Goal: Find specific page/section: Find specific page/section

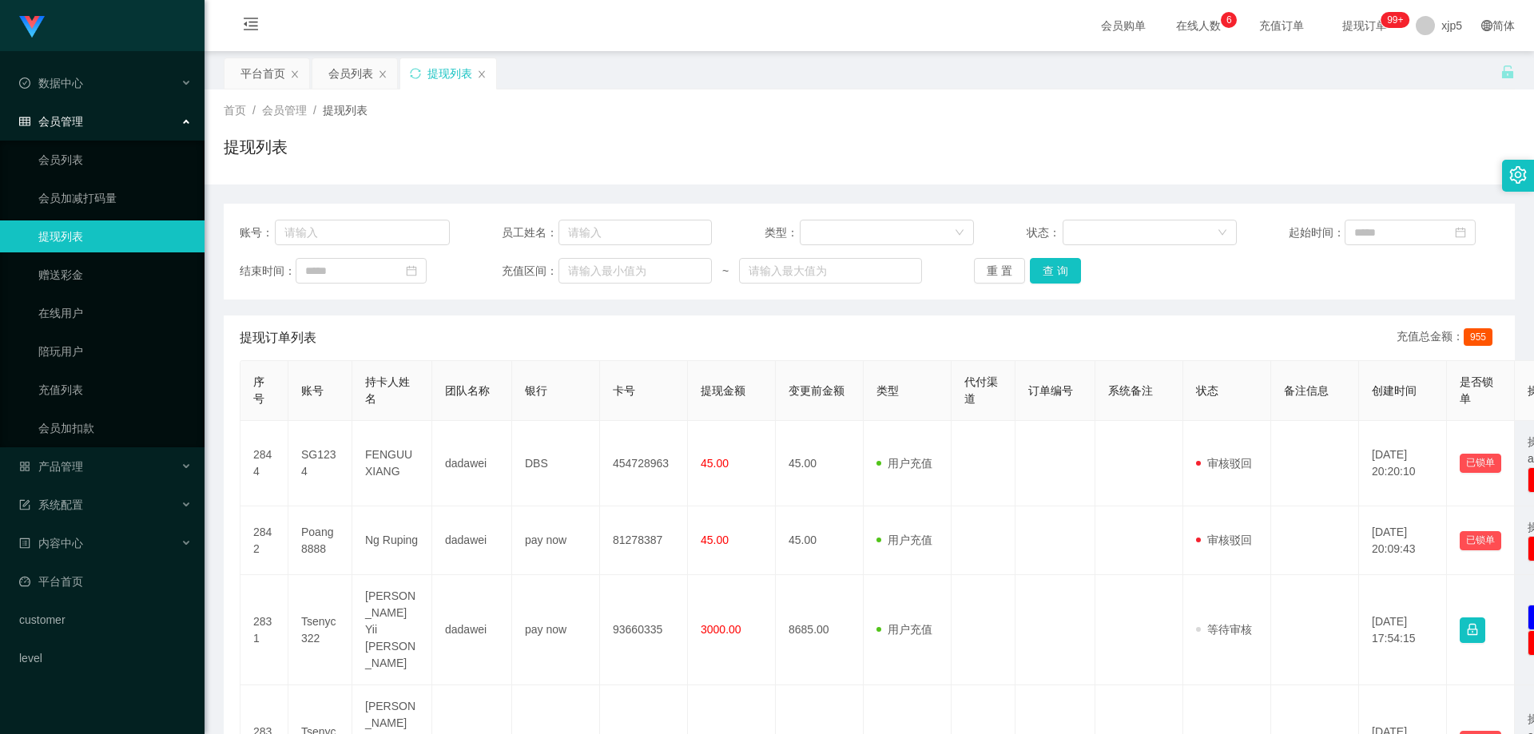
scroll to position [160, 0]
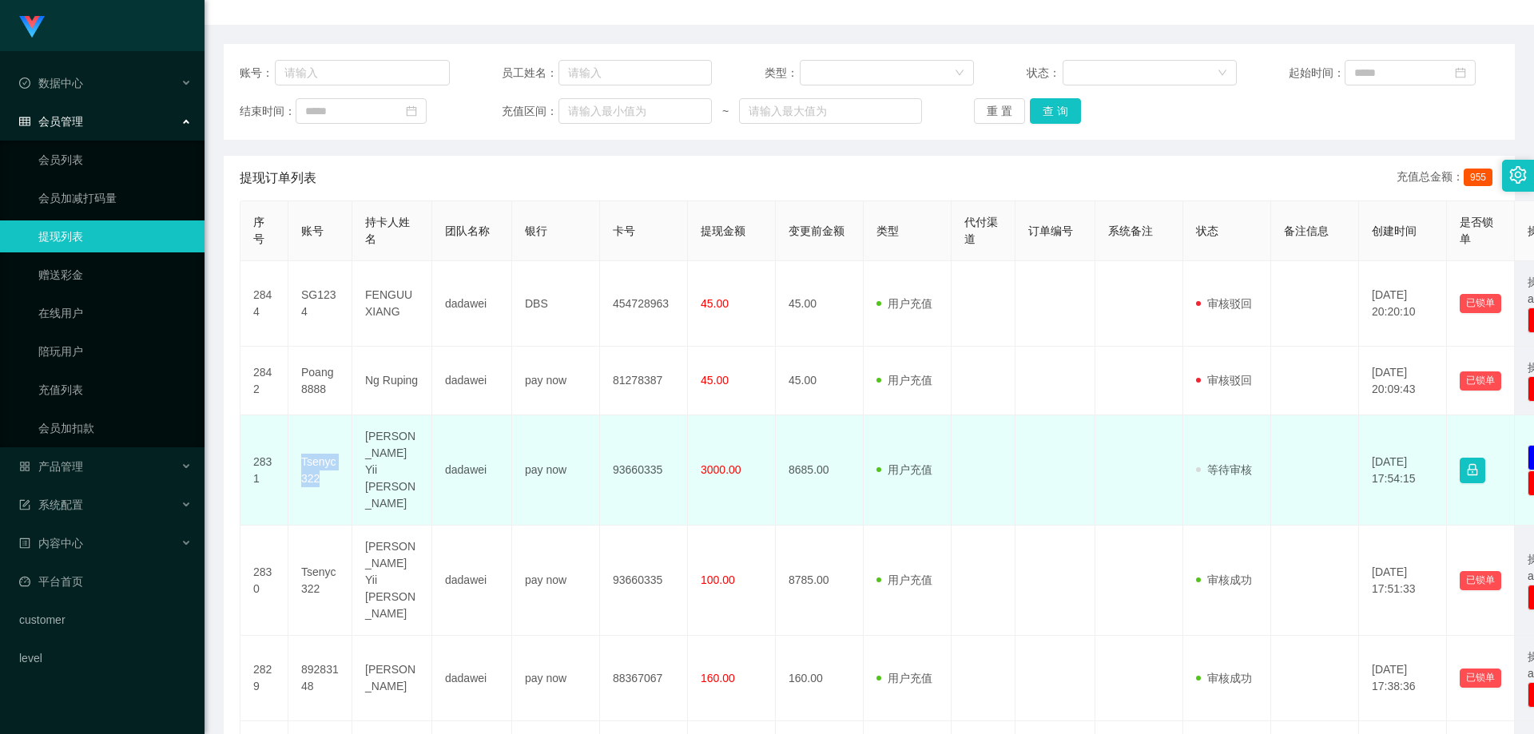
drag, startPoint x: 336, startPoint y: 473, endPoint x: 289, endPoint y: 448, distance: 53.6
click at [289, 448] on td "Tsenyc322" at bounding box center [321, 471] width 64 height 110
copy td "Tsenyc322"
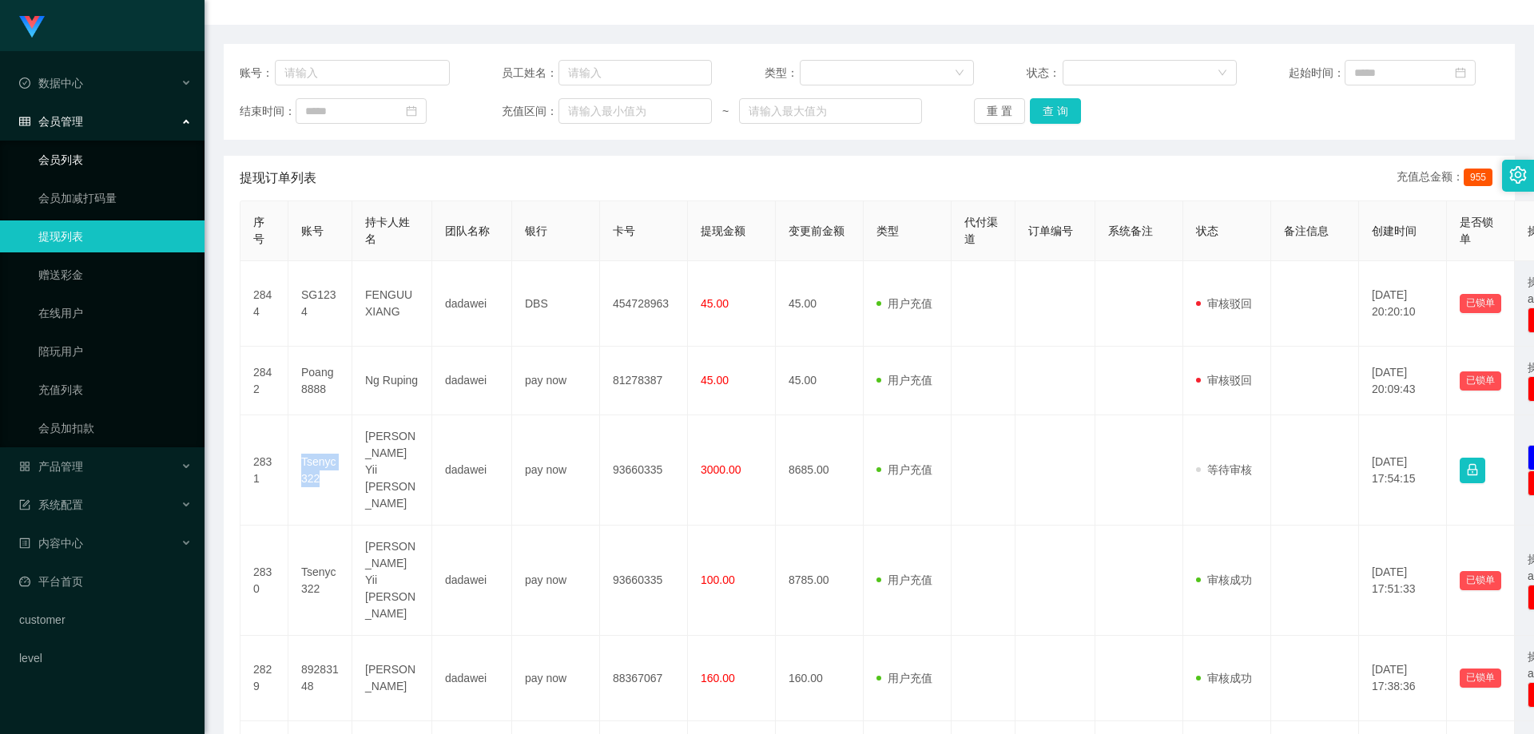
click at [93, 164] on link "会员列表" at bounding box center [114, 160] width 153 height 32
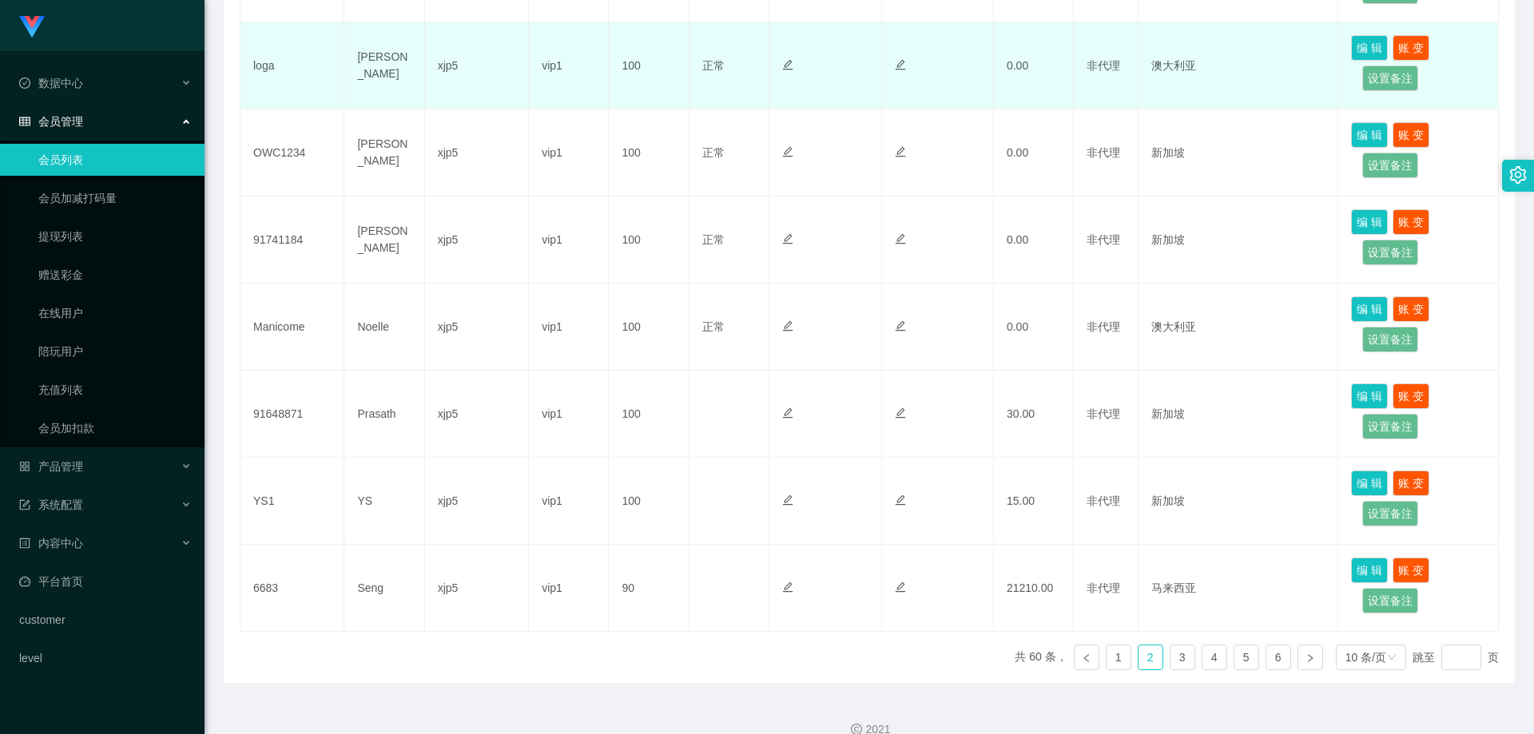
scroll to position [284, 0]
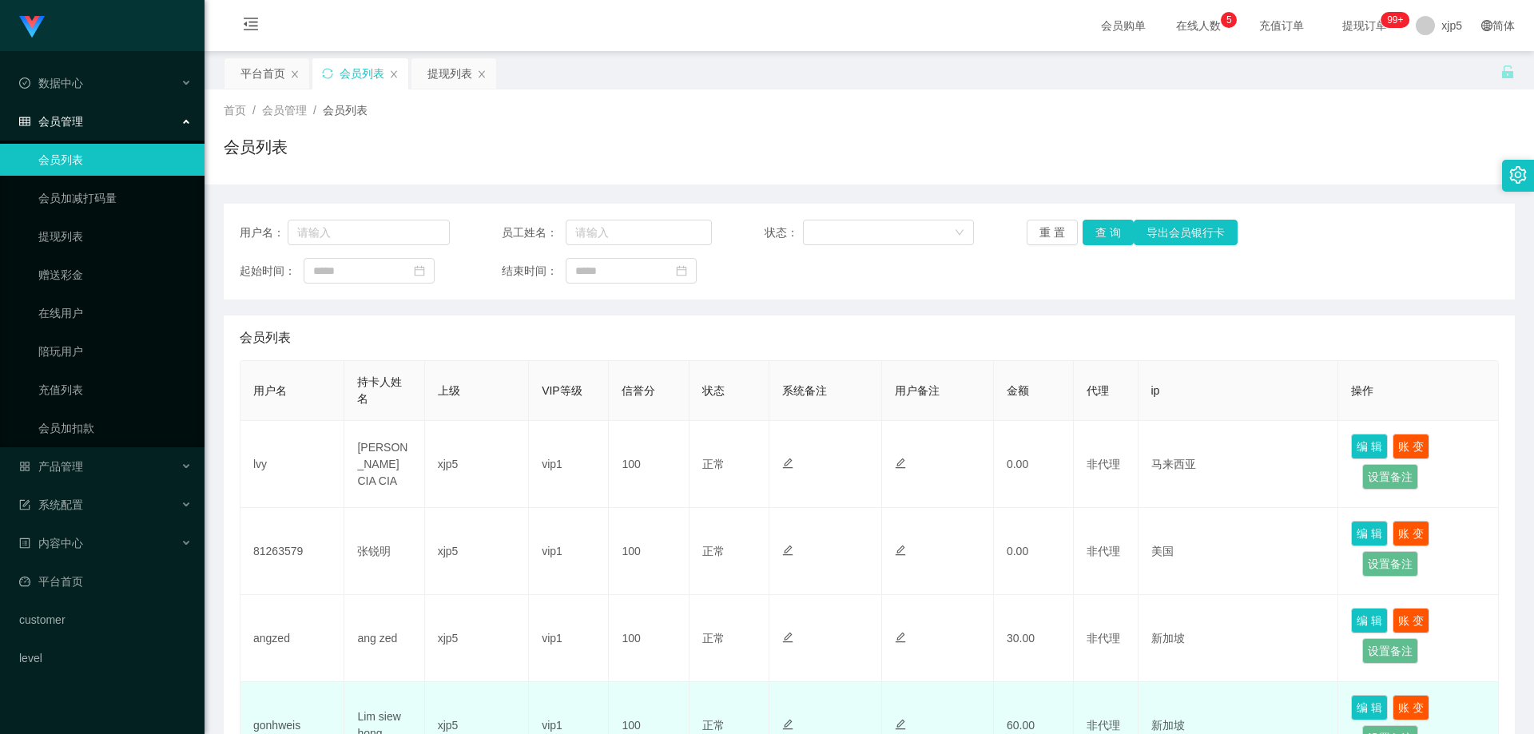
scroll to position [240, 0]
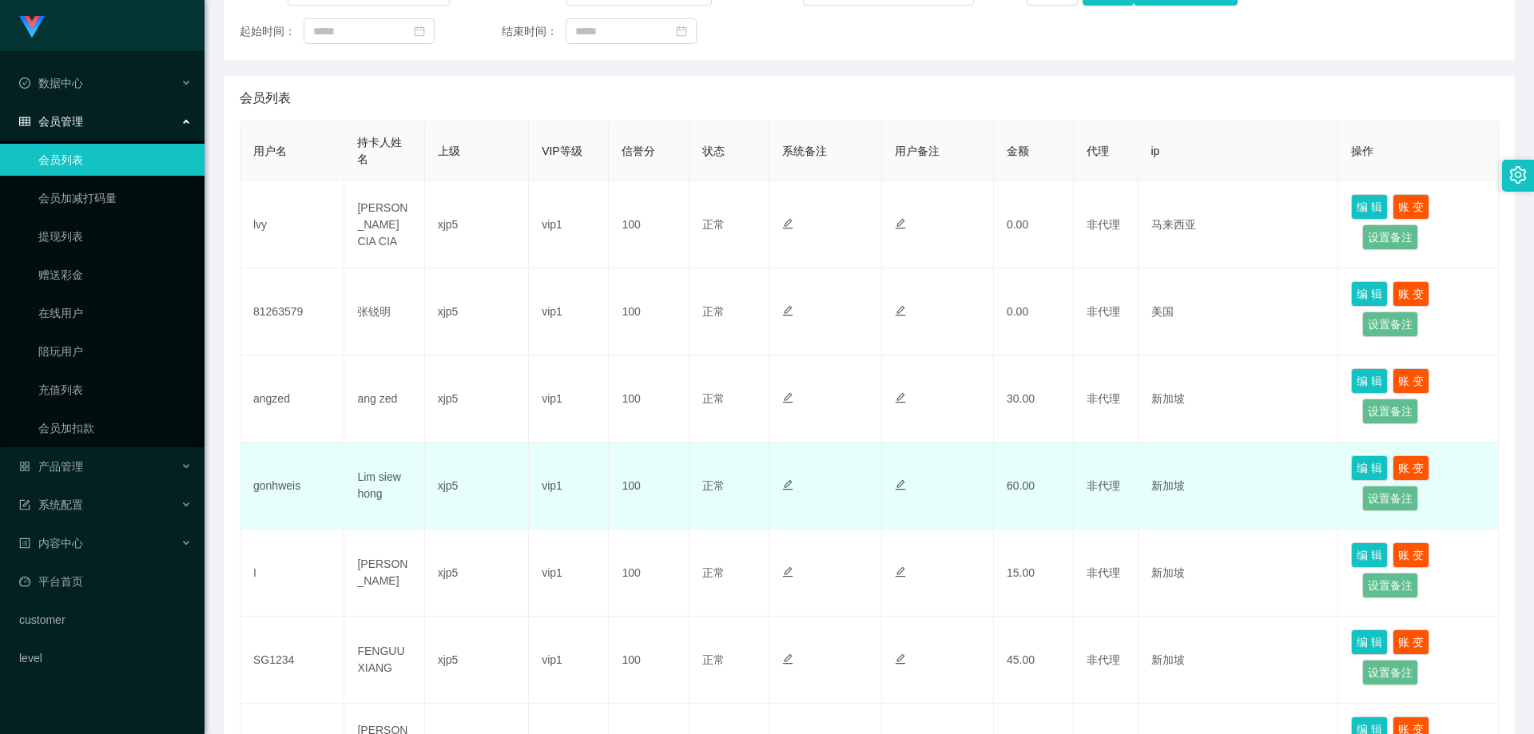
click at [317, 497] on td "gonhweis" at bounding box center [293, 486] width 104 height 87
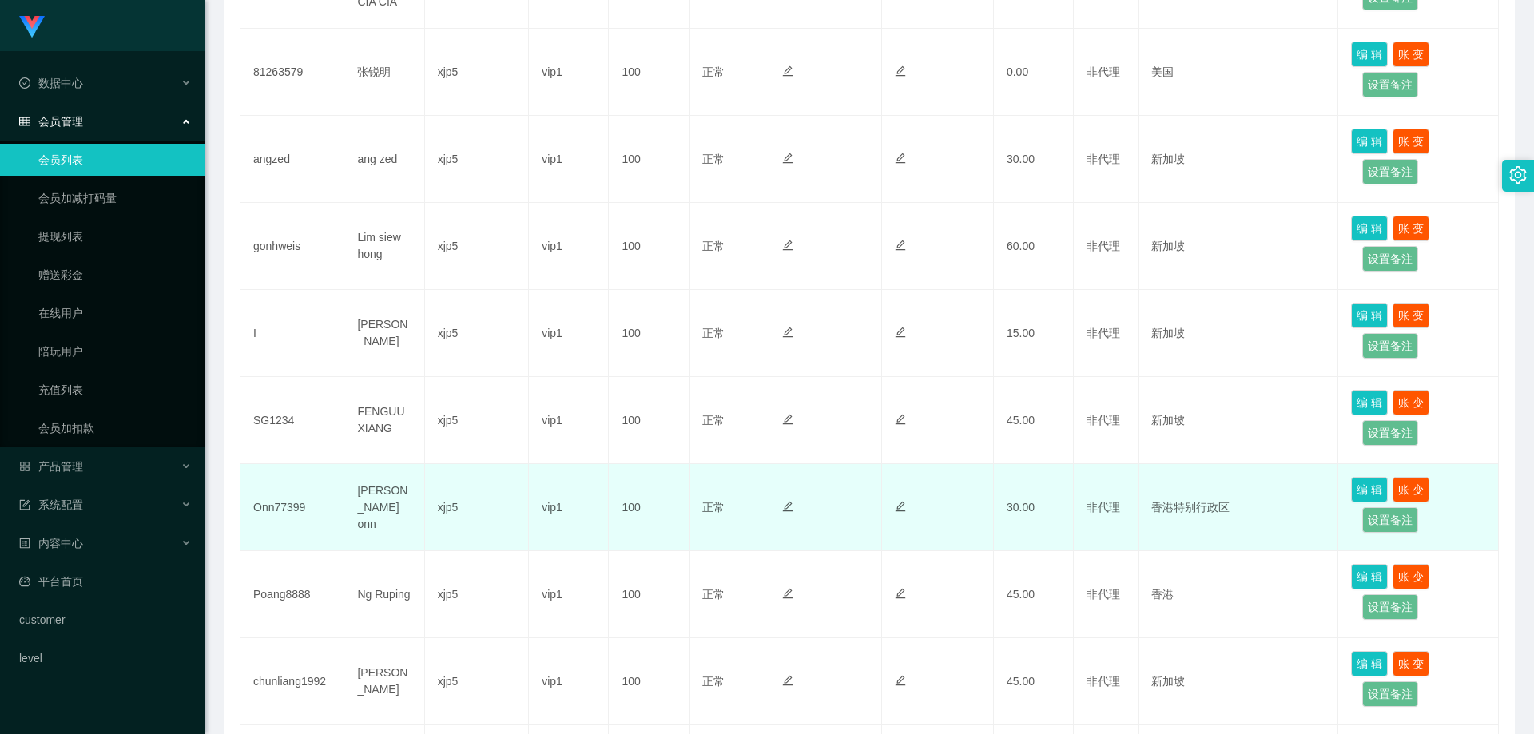
scroll to position [639, 0]
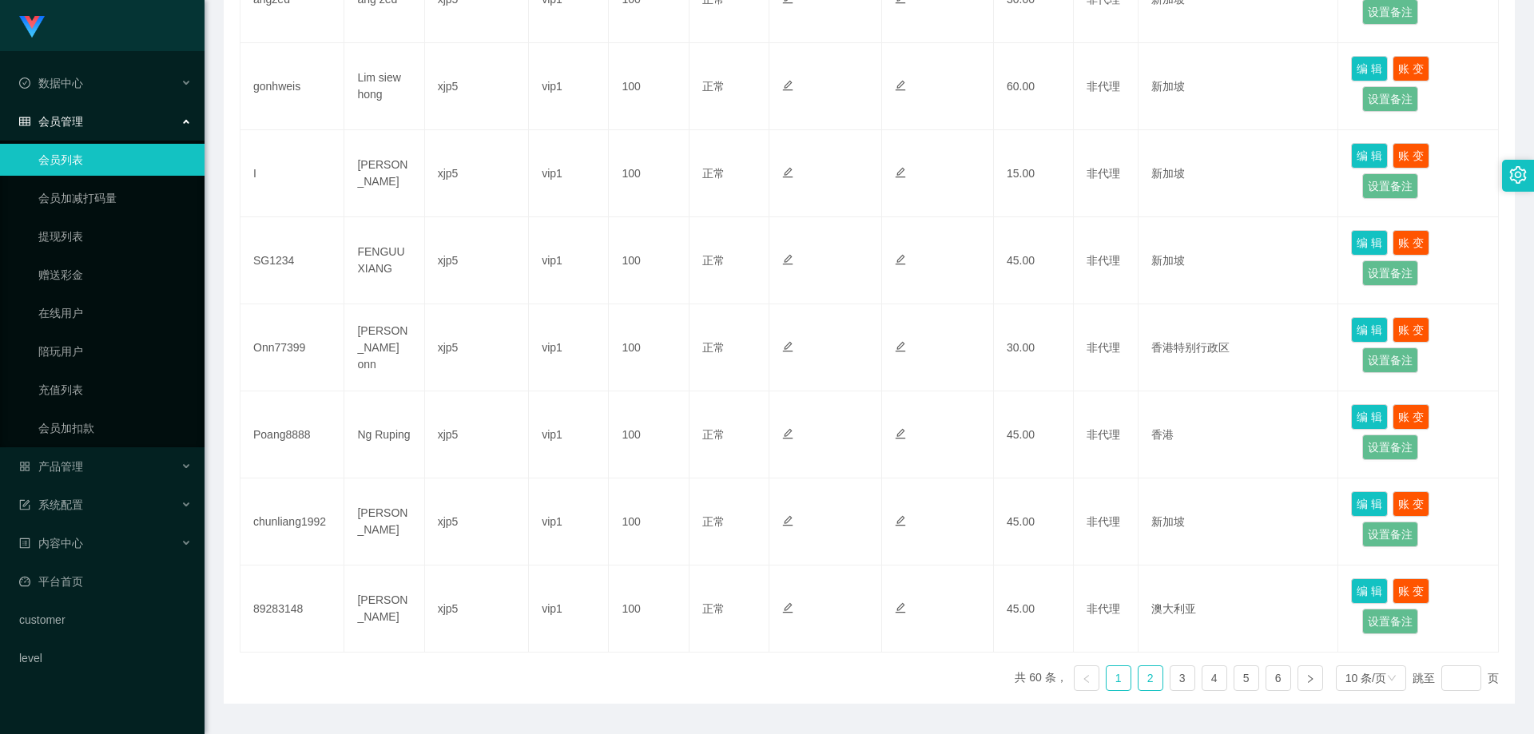
click at [1145, 683] on link "2" at bounding box center [1151, 679] width 24 height 24
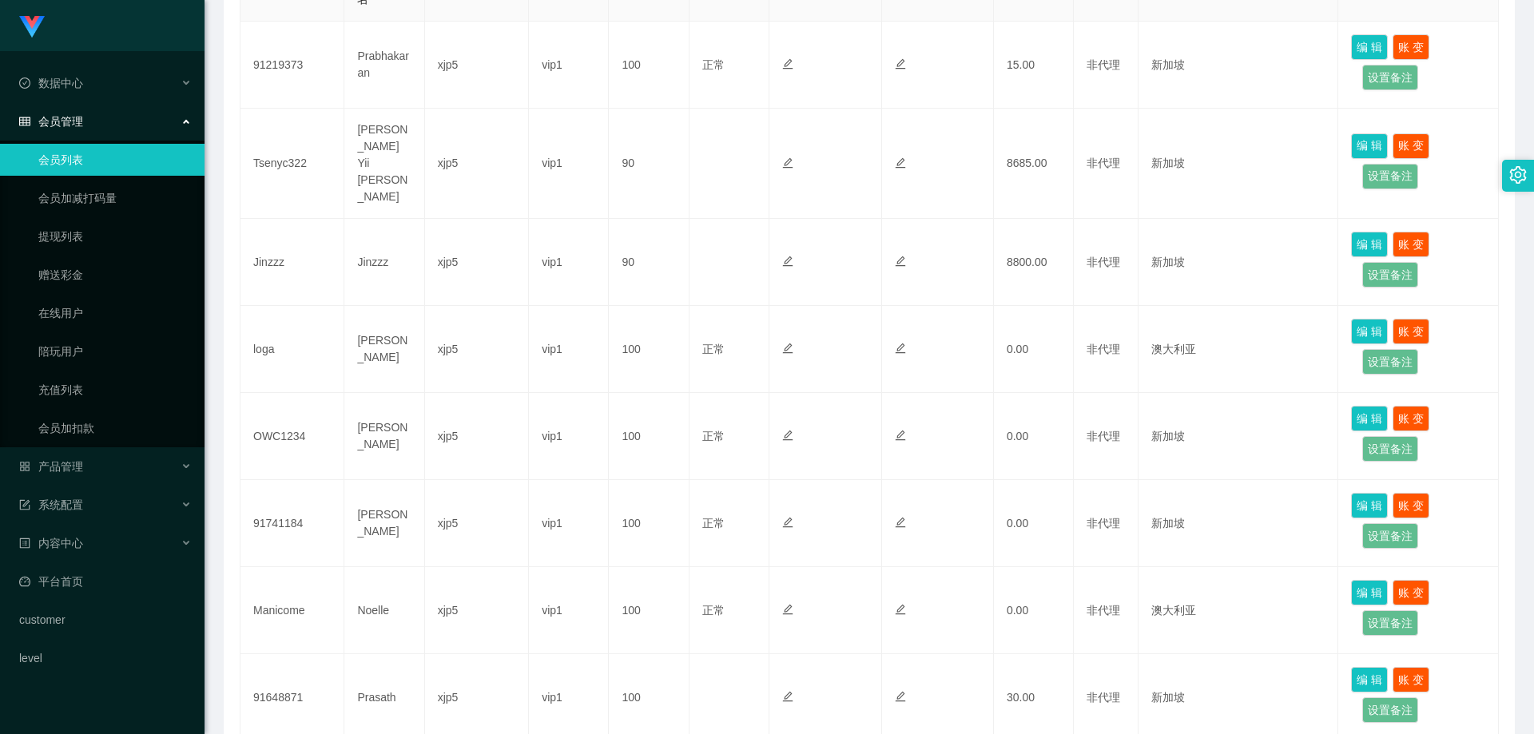
scroll to position [683, 0]
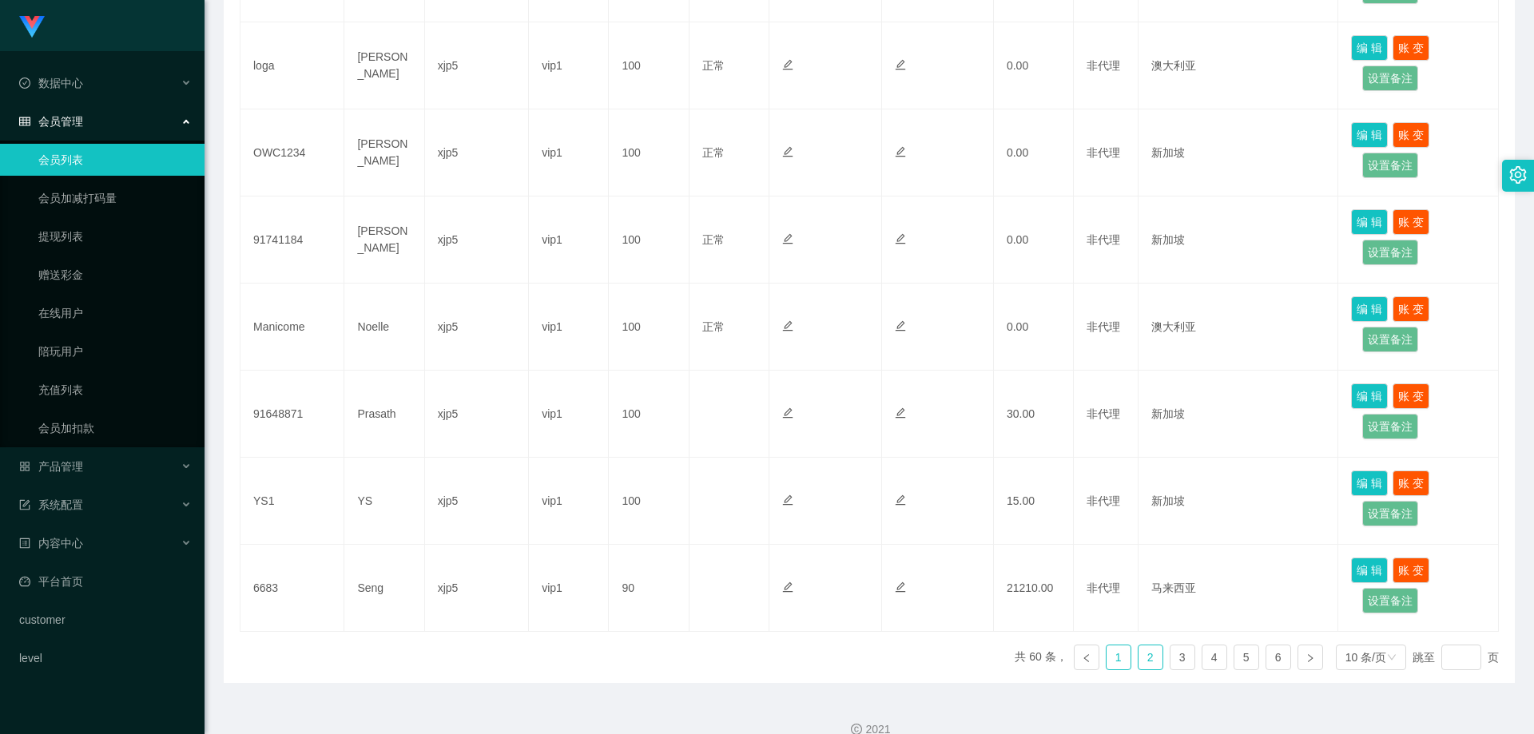
click at [1108, 646] on link "1" at bounding box center [1119, 658] width 24 height 24
